Goal: Check status: Check status

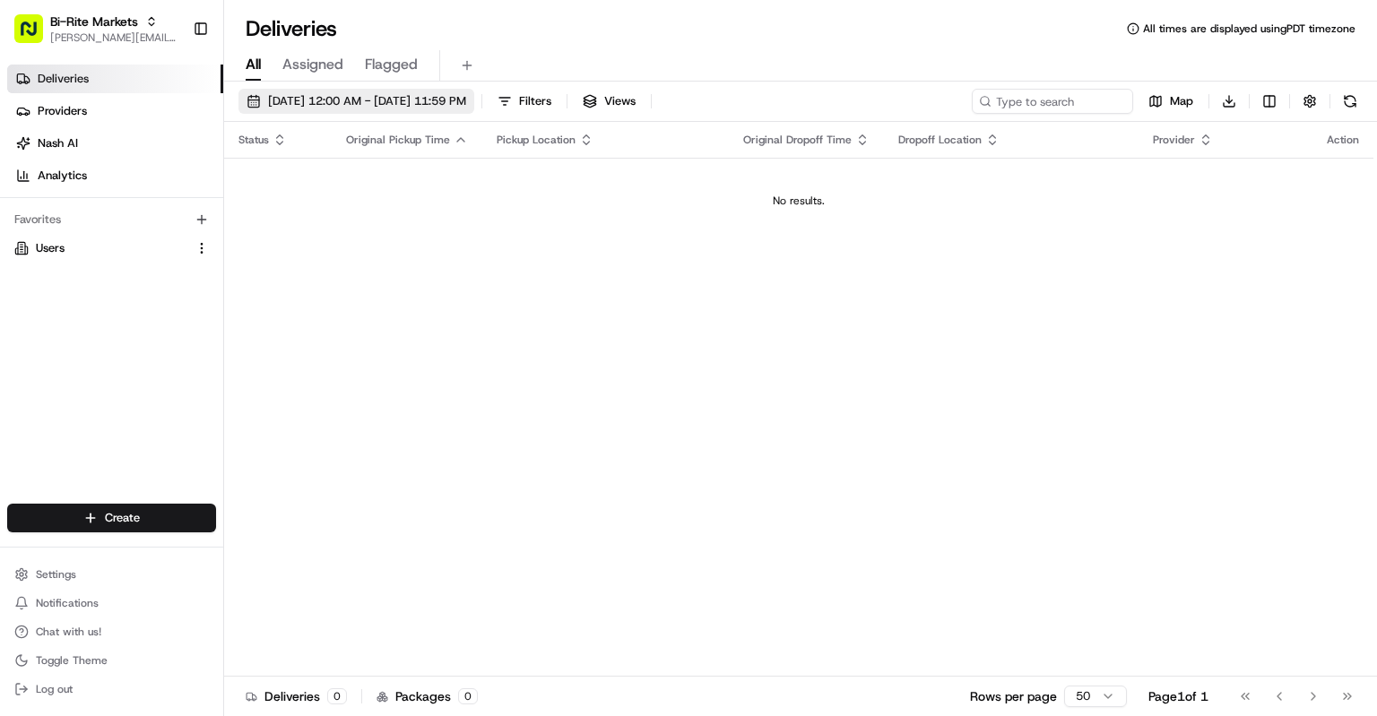
click at [443, 98] on span "[DATE] 12:00 AM - [DATE] 11:59 PM" at bounding box center [367, 101] width 198 height 16
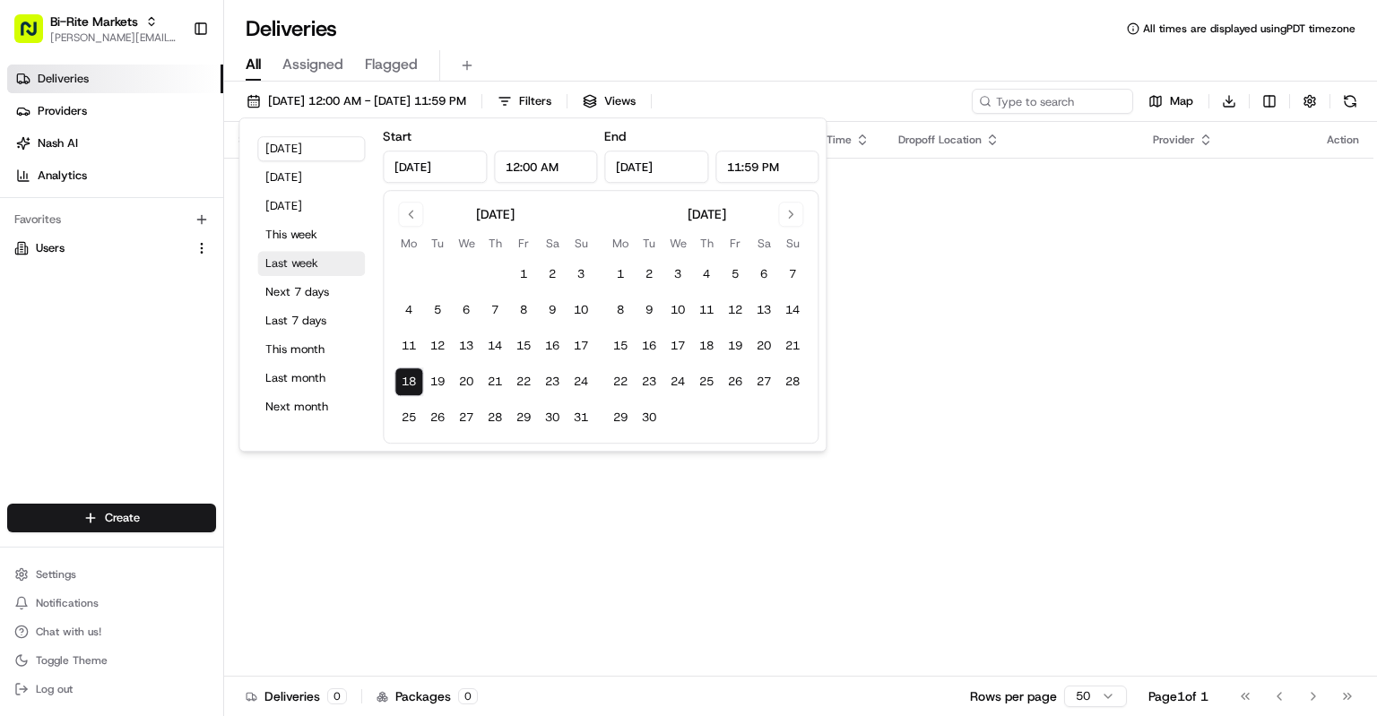
click at [302, 265] on button "Last week" at bounding box center [311, 263] width 108 height 25
type input "[DATE]"
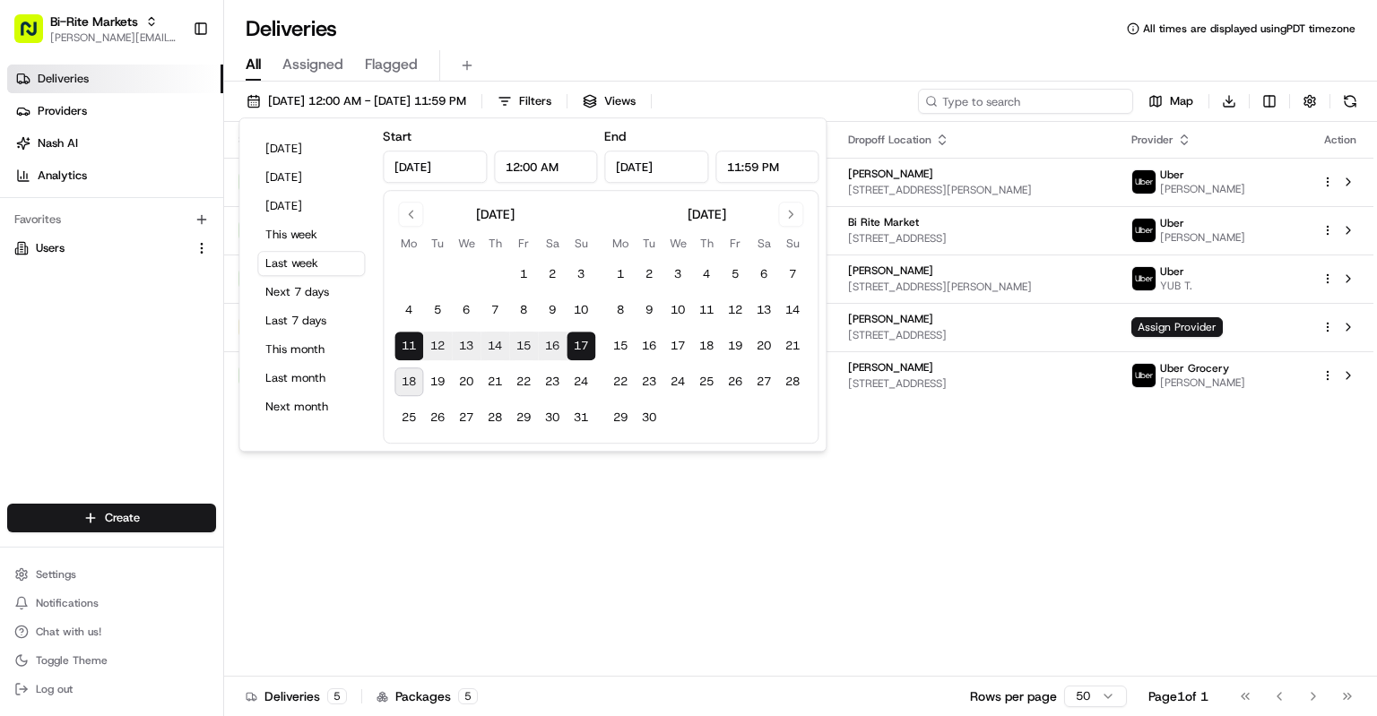
click at [1054, 102] on input at bounding box center [1025, 101] width 215 height 25
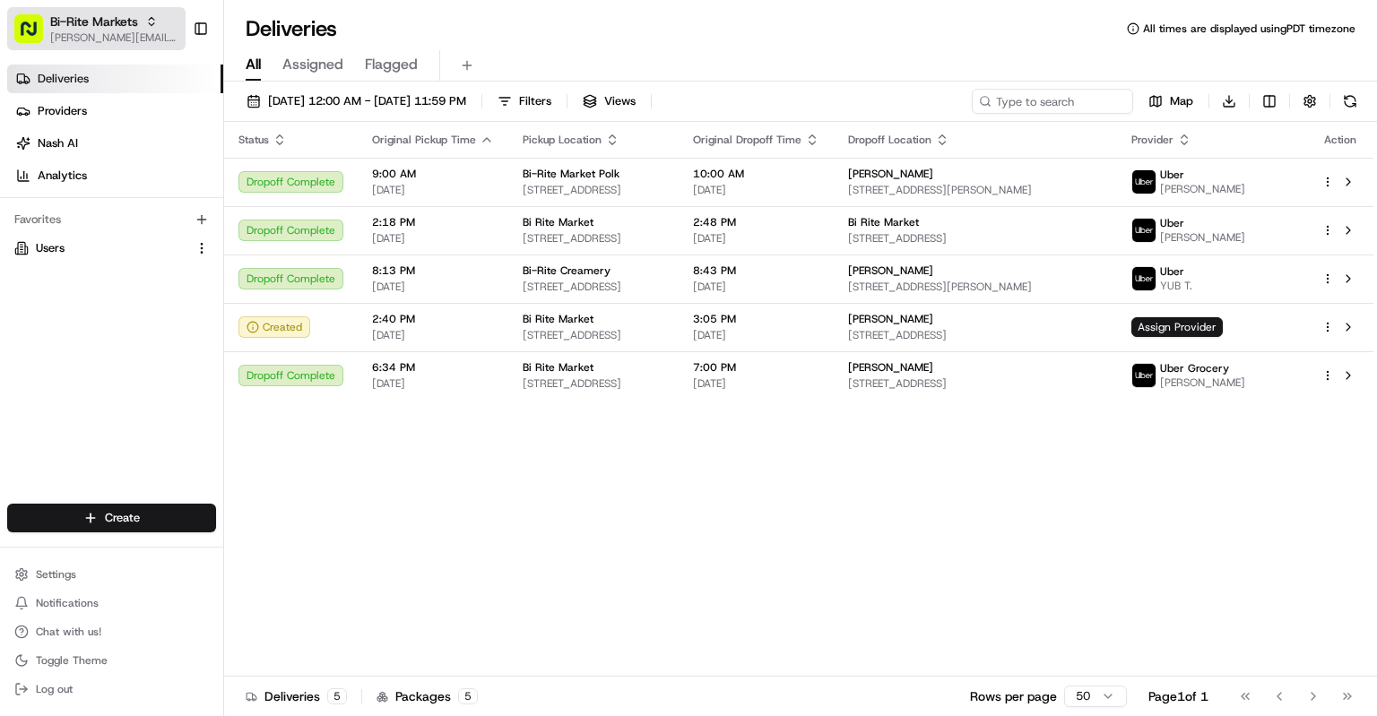
click at [86, 25] on span "Bi-Rite Markets" at bounding box center [94, 22] width 88 height 18
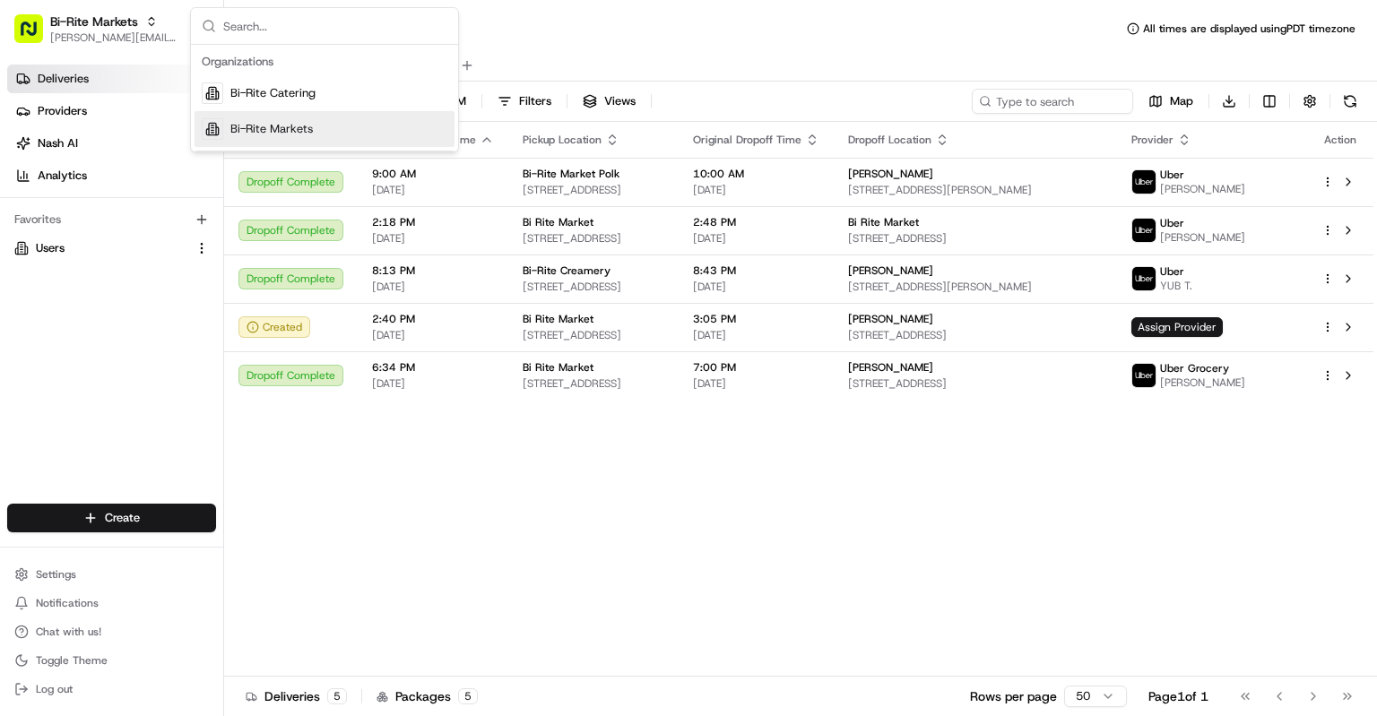
click at [233, 116] on div "Bi-Rite Markets" at bounding box center [325, 129] width 260 height 36
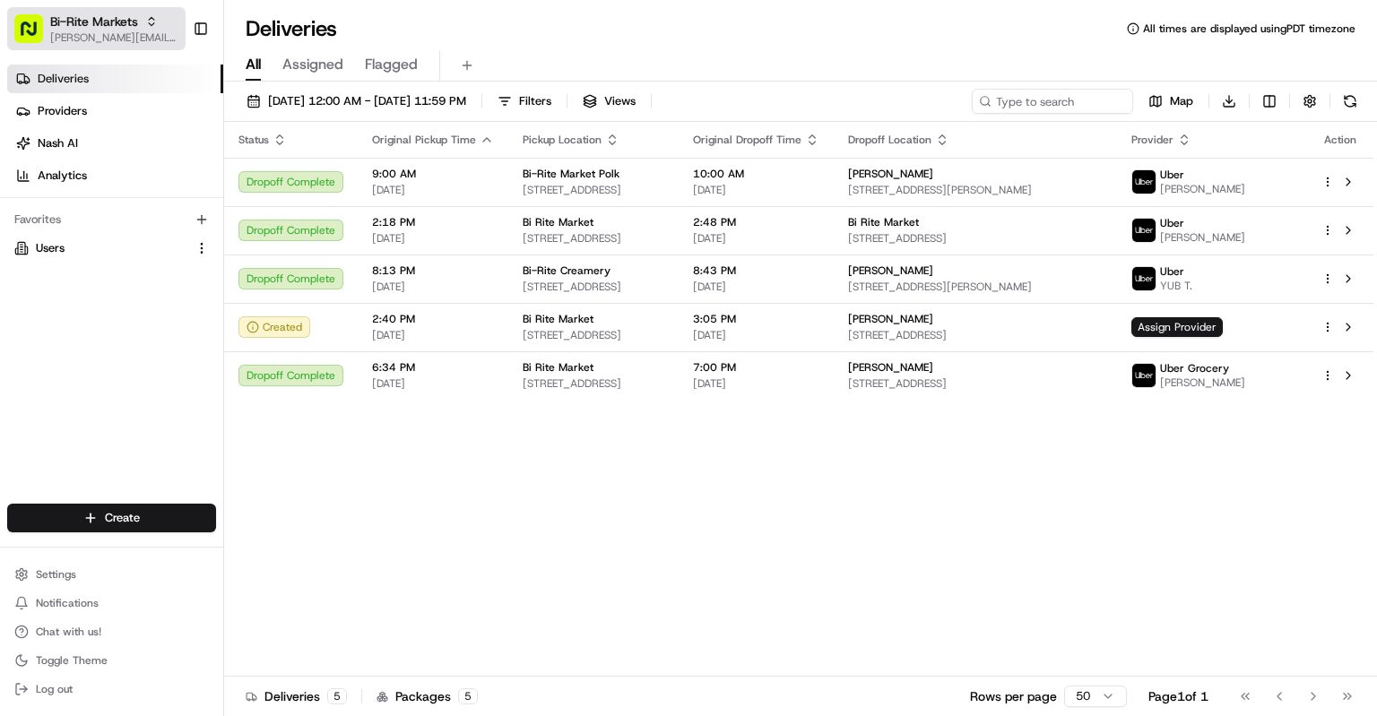
click at [147, 36] on span "[PERSON_NAME][EMAIL_ADDRESS][PERSON_NAME][DOMAIN_NAME]" at bounding box center [114, 37] width 128 height 14
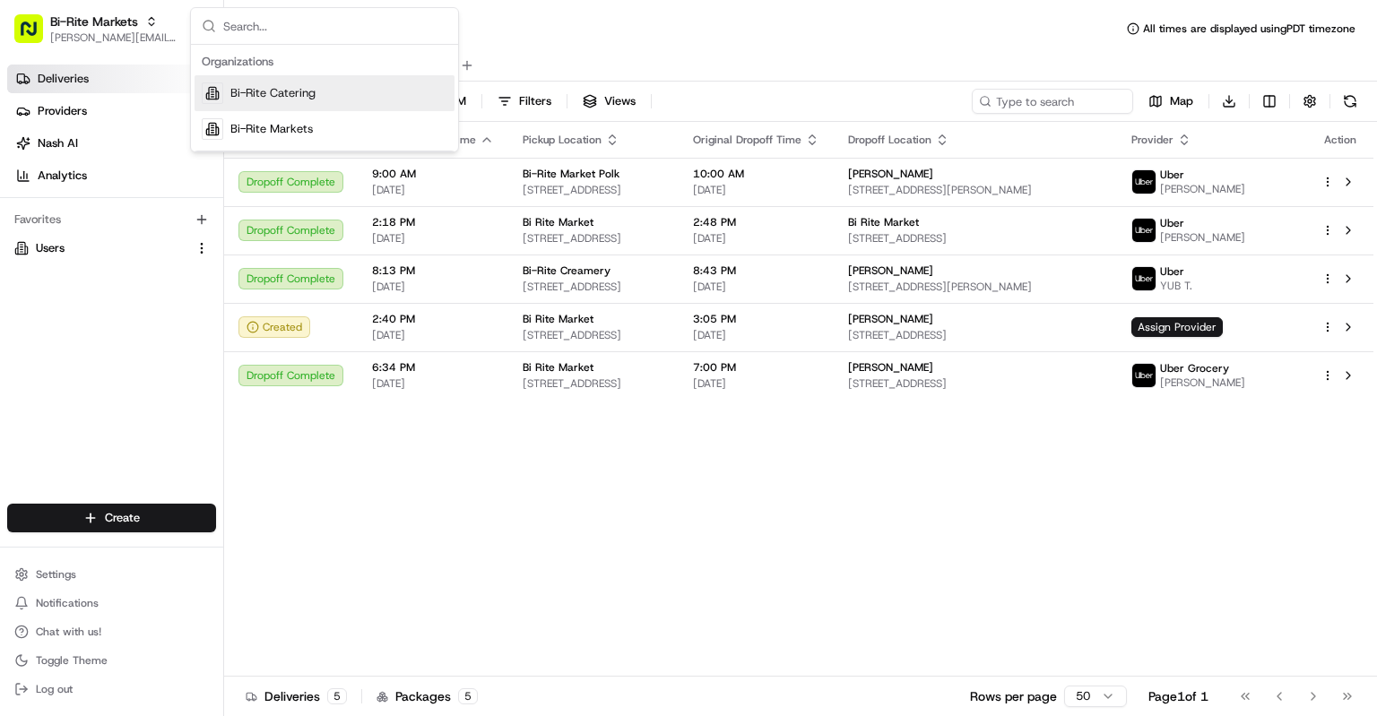
click at [235, 91] on span "Bi-Rite Catering" at bounding box center [272, 93] width 85 height 16
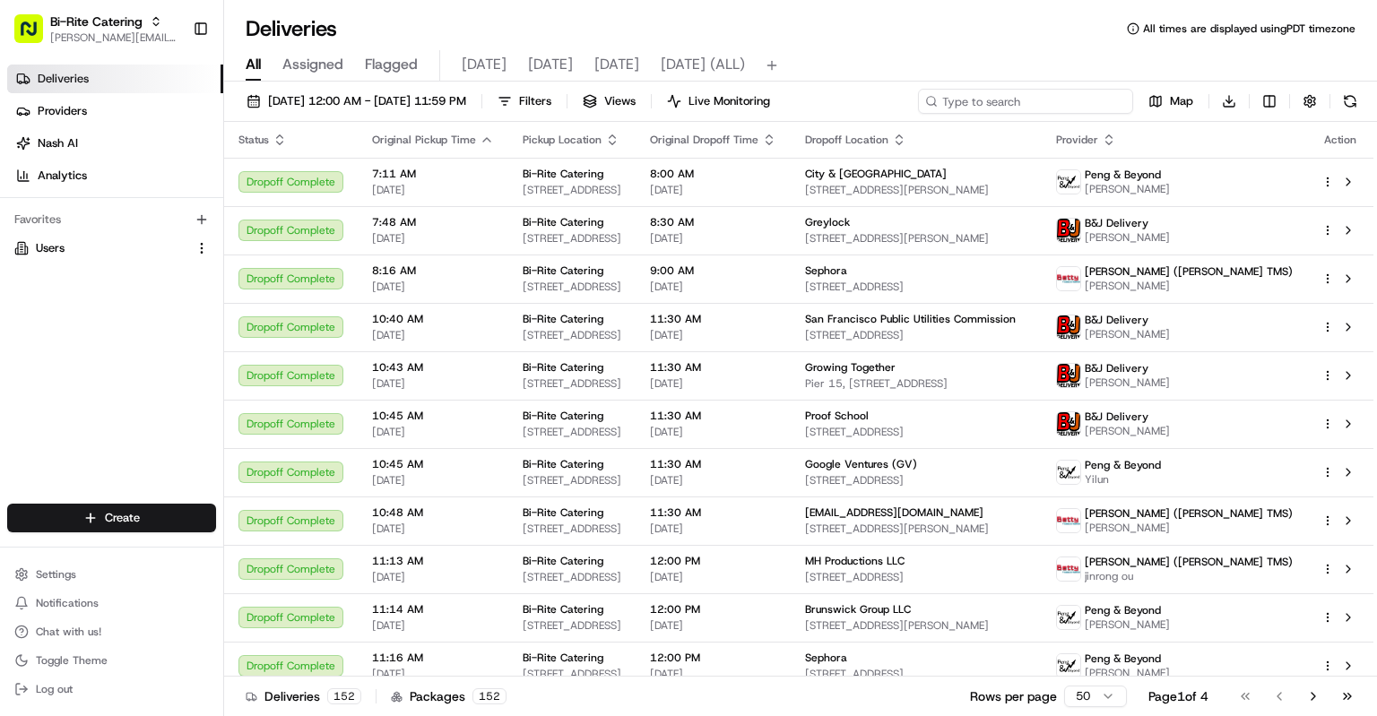
click at [1098, 101] on input at bounding box center [1025, 101] width 215 height 25
paste input "73003"
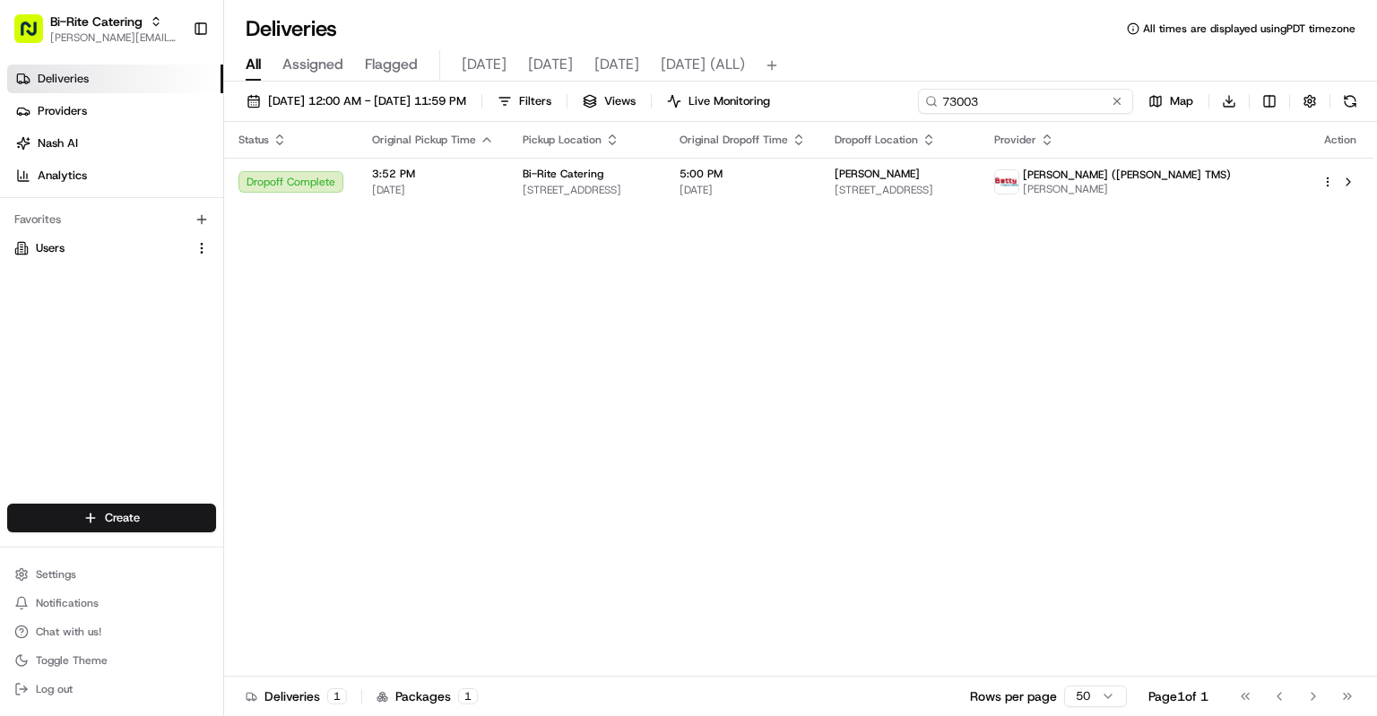
type input "73003"
click at [1236, 324] on div "Status Original Pickup Time Pickup Location Original Dropoff Time Dropoff Locat…" at bounding box center [799, 399] width 1150 height 555
